Goal: Transaction & Acquisition: Purchase product/service

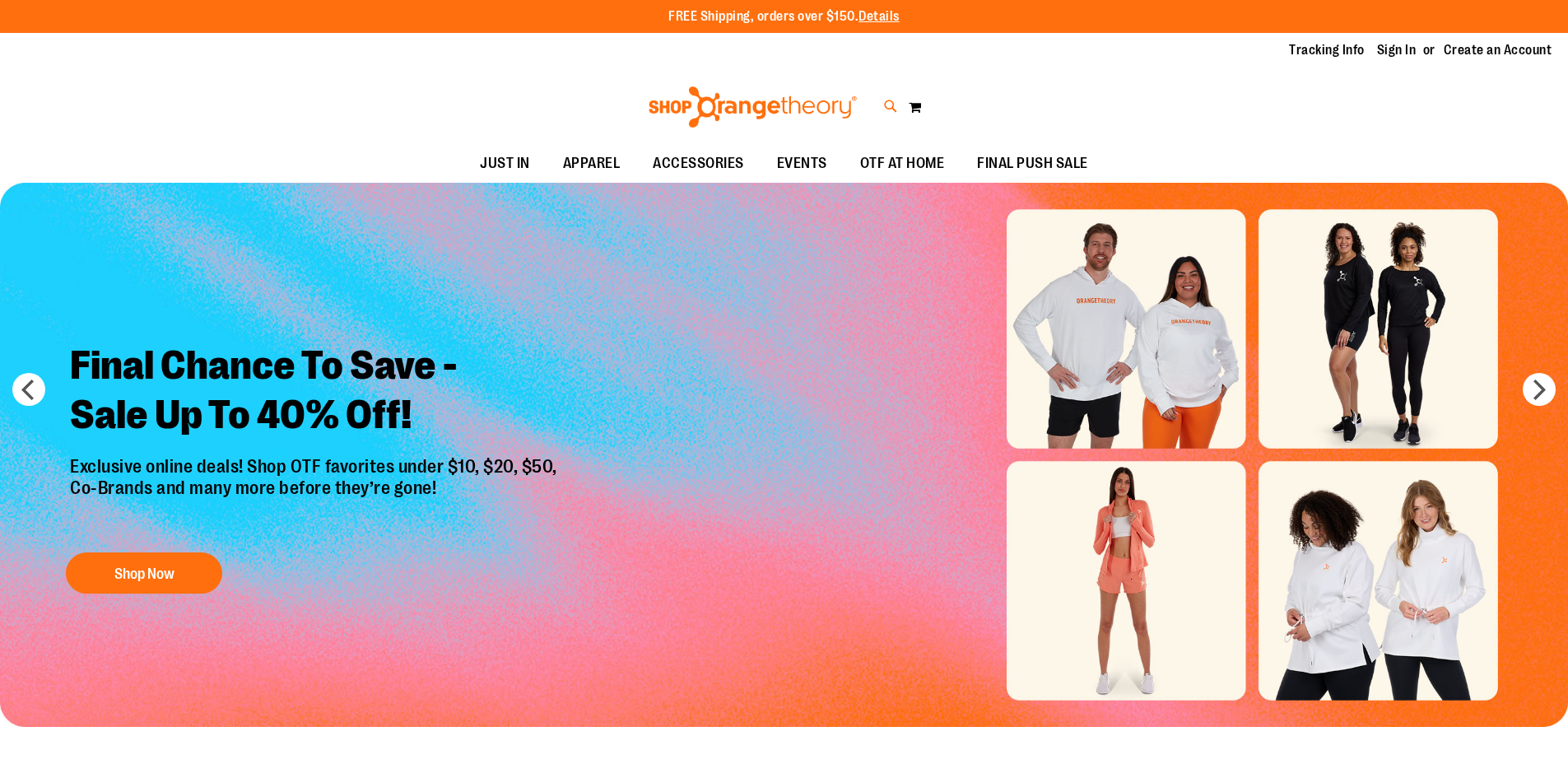
click at [890, 111] on icon at bounding box center [891, 106] width 14 height 19
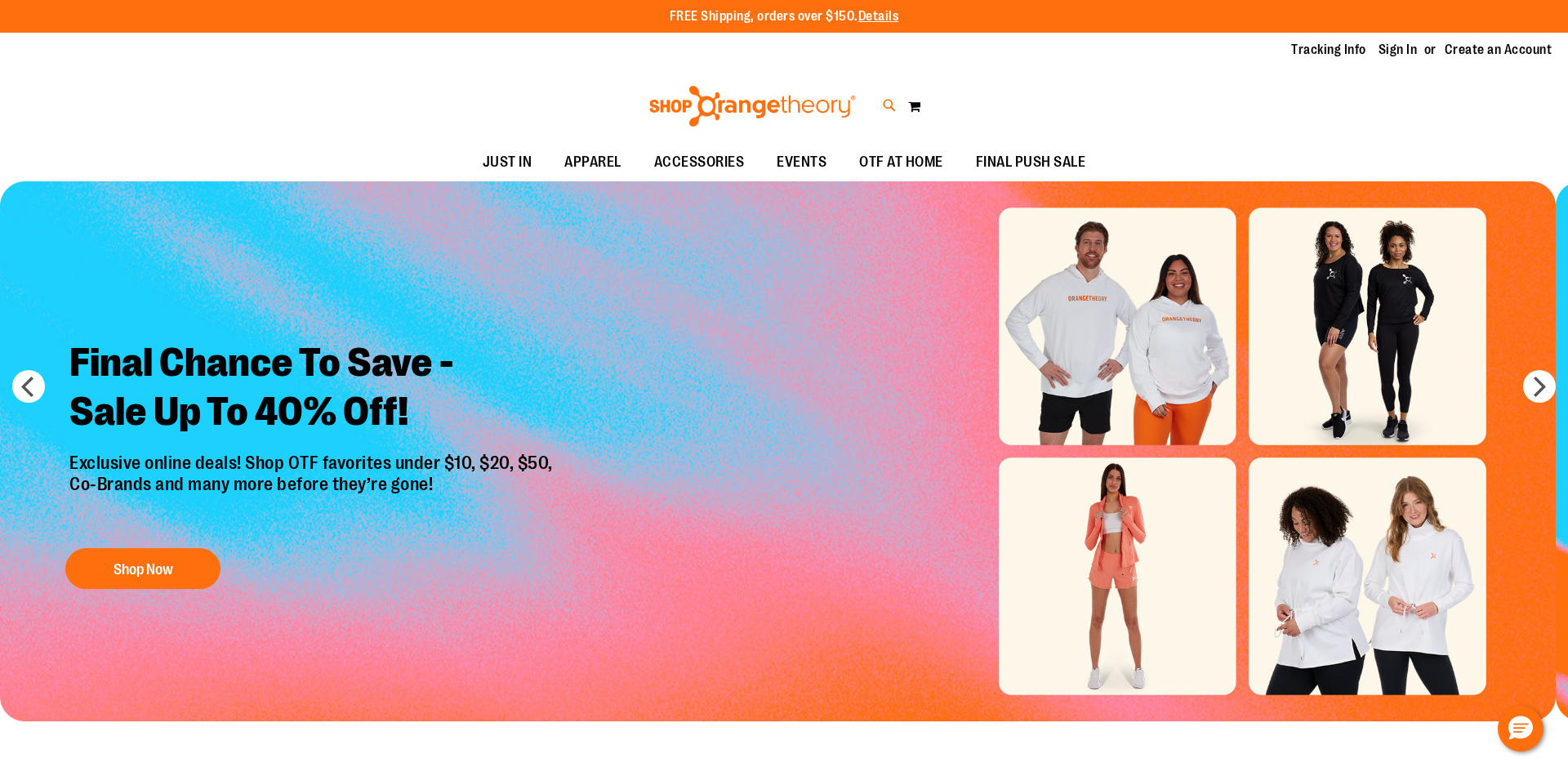
type input "**********"
click at [441, 195] on div "Cropped Anorak $31.99 100% Polyester Plain Weave Cropped length that..." at bounding box center [399, 205] width 257 height 53
type input "**********"
